Goal: Ask a question: Seek information or help from site administrators or community

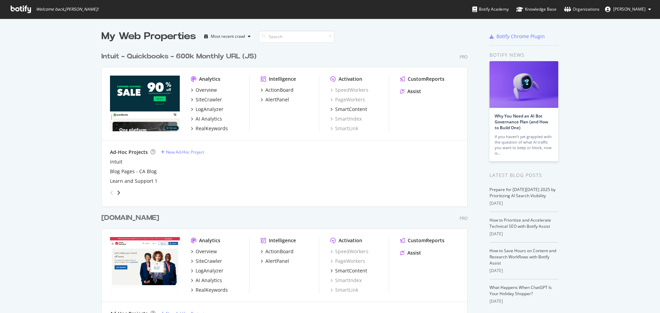
scroll to position [308, 649]
click at [202, 118] on div "AI Analytics" at bounding box center [209, 118] width 26 height 7
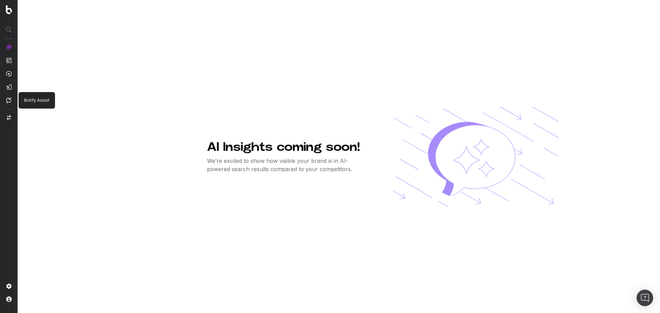
click at [8, 101] on img at bounding box center [8, 100] width 5 height 6
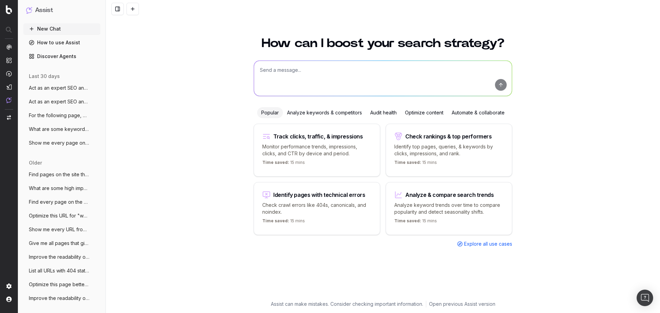
click at [293, 71] on textarea at bounding box center [383, 78] width 258 height 35
type textarea "Identify pages that have relevant schema types that are not included and then p…"
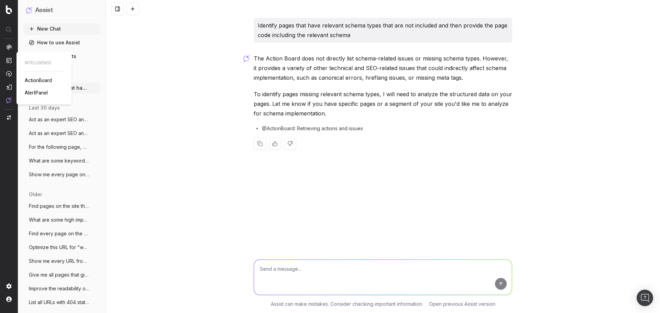
click at [38, 79] on span "ActionBoard" at bounding box center [38, 80] width 27 height 5
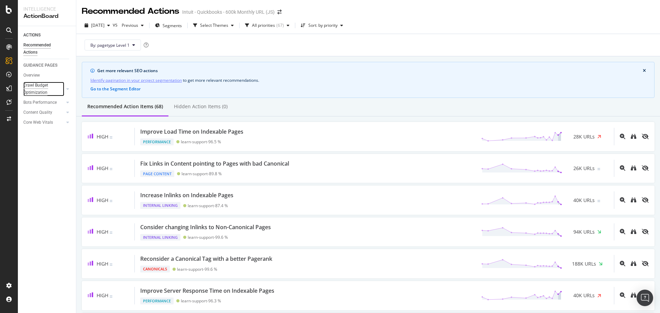
click at [34, 85] on div "Crawl Budget Optimization" at bounding box center [41, 89] width 36 height 14
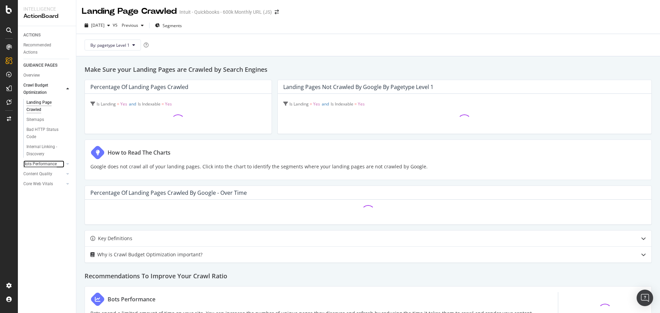
click at [37, 165] on div "Bots Performance" at bounding box center [39, 163] width 33 height 7
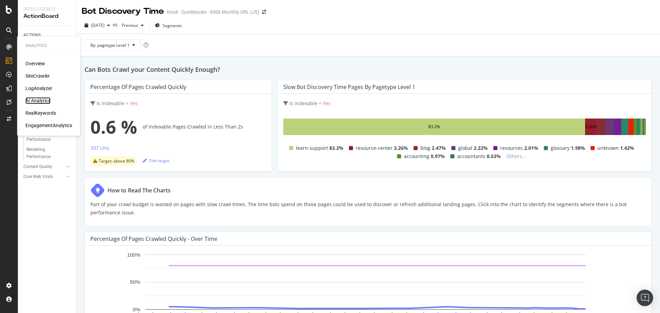
click at [34, 99] on div "AI Analytics" at bounding box center [37, 100] width 25 height 7
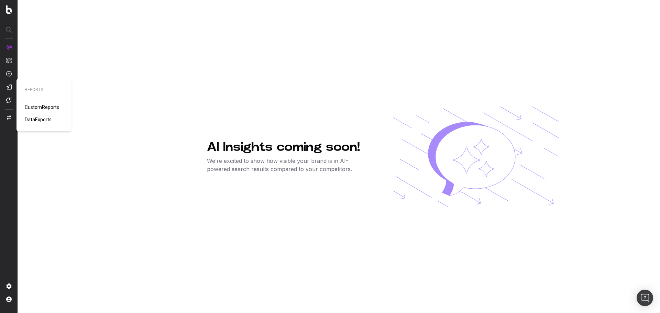
click at [34, 108] on span "CustomReports" at bounding box center [42, 106] width 34 height 5
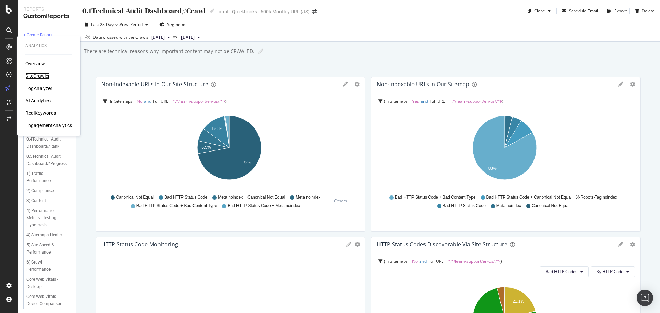
click at [34, 75] on div "SiteCrawler" at bounding box center [37, 76] width 24 height 7
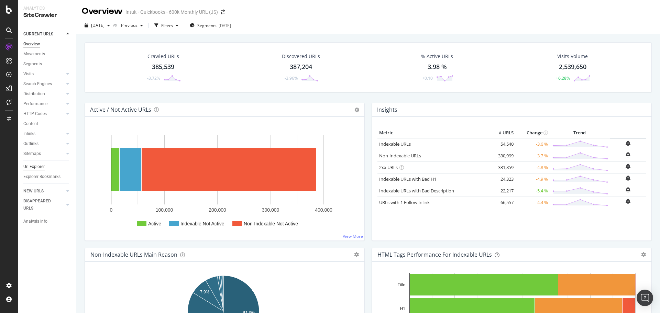
click at [34, 166] on div "Url Explorer" at bounding box center [33, 166] width 21 height 7
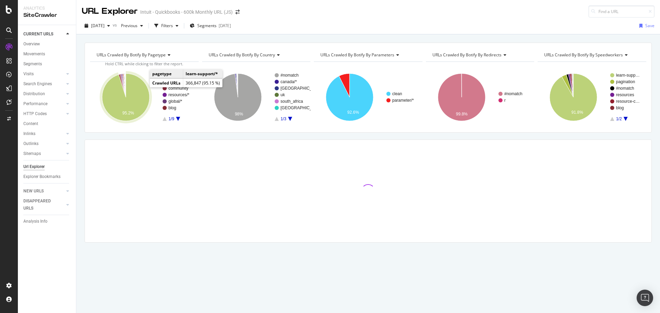
click at [137, 94] on icon "A chart." at bounding box center [125, 97] width 47 height 47
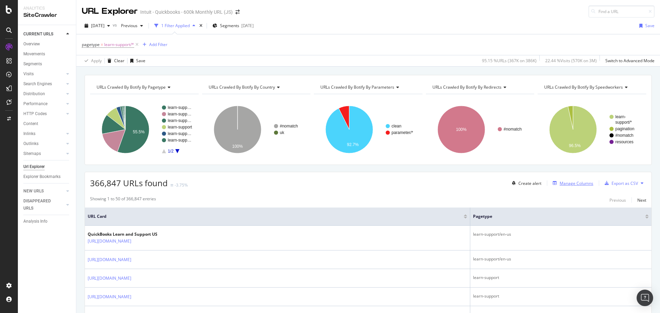
click at [565, 183] on div "Manage Columns" at bounding box center [576, 183] width 34 height 6
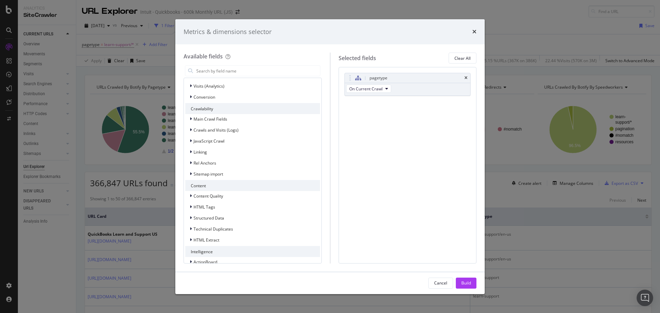
scroll to position [129, 0]
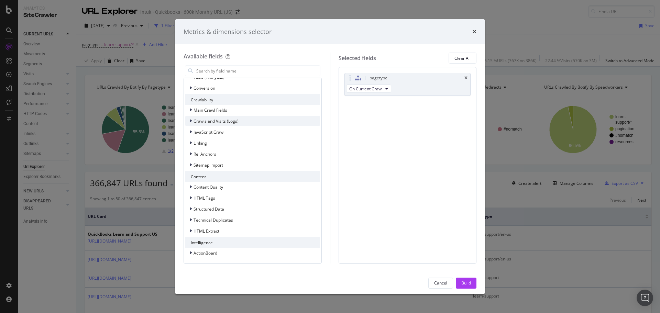
click at [190, 119] on icon "modal" at bounding box center [191, 121] width 2 height 4
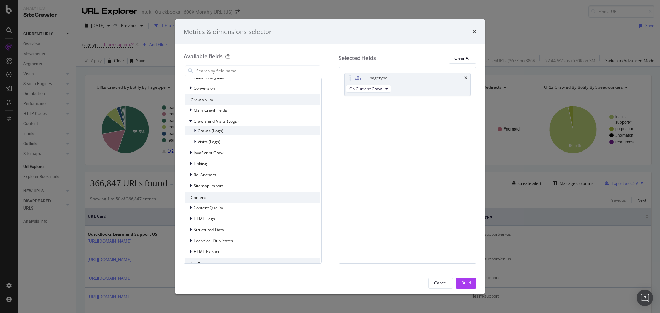
click at [194, 129] on icon "modal" at bounding box center [195, 131] width 2 height 4
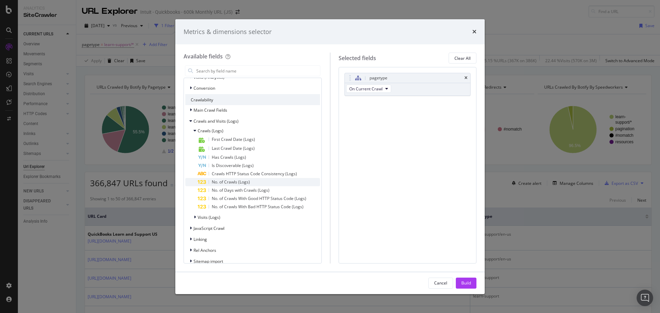
click at [229, 180] on span "No. of Crawls (Logs)" at bounding box center [231, 182] width 38 height 6
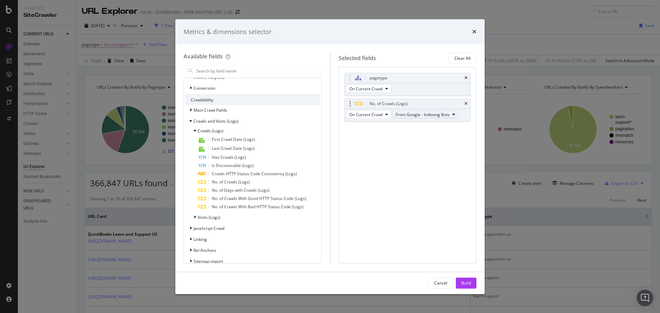
click at [456, 115] on button "From Google - Indexing Bots" at bounding box center [425, 114] width 66 height 8
click at [440, 137] on span "From OpenAI - Indexing Bots" at bounding box center [431, 138] width 66 height 6
click at [464, 284] on div "Build" at bounding box center [466, 283] width 10 height 6
